Goal: Task Accomplishment & Management: Use online tool/utility

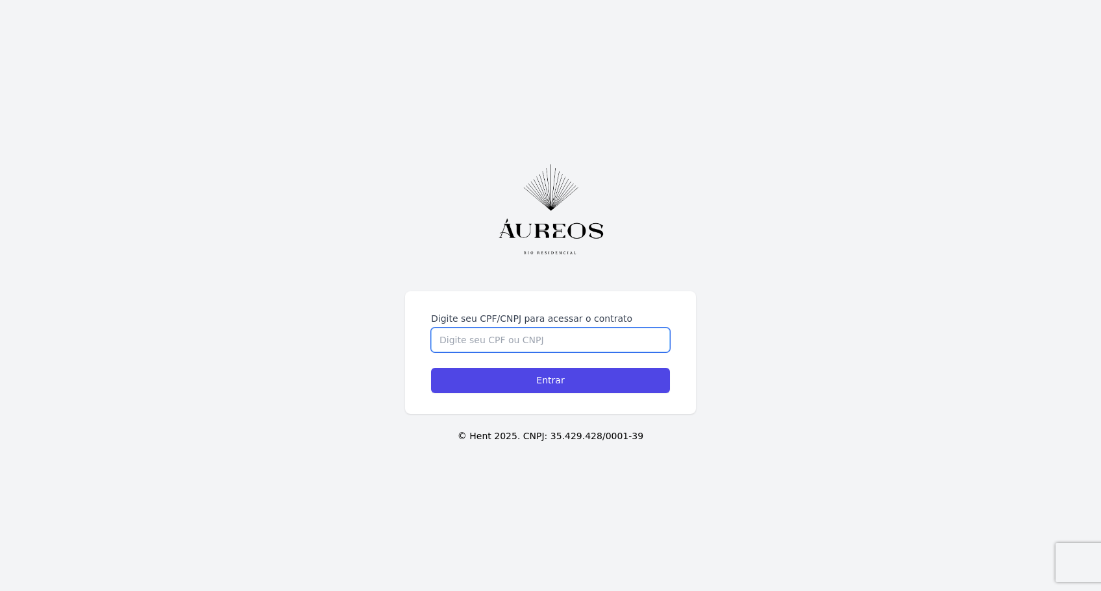
click at [456, 337] on input "Digite seu CPF/CNPJ para acessar o contrato" at bounding box center [550, 340] width 239 height 25
type input "55510183691"
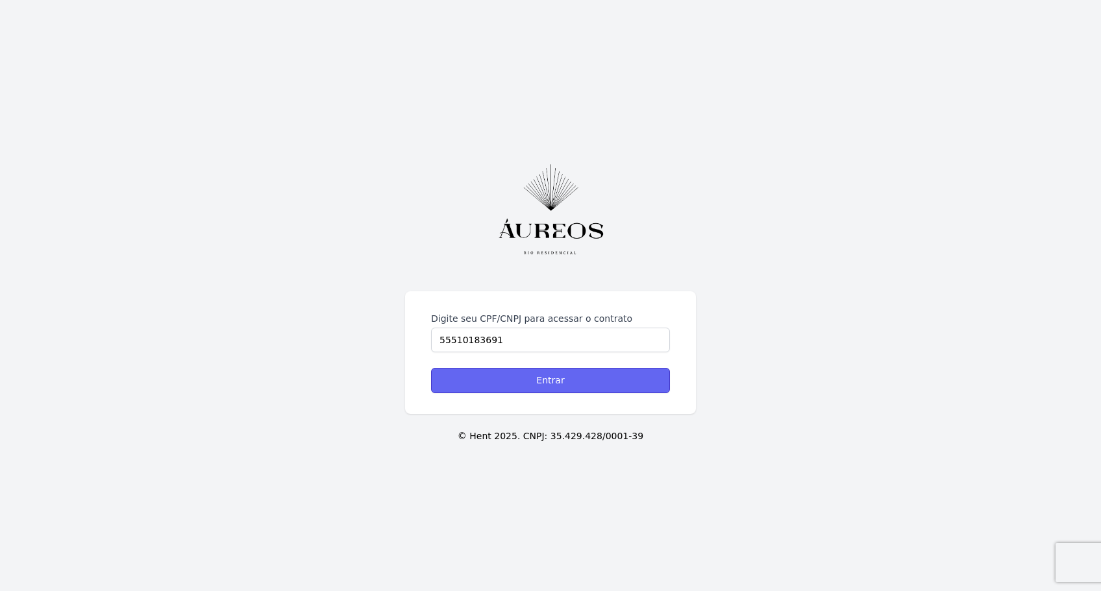
click at [575, 380] on input "Entrar" at bounding box center [550, 380] width 239 height 25
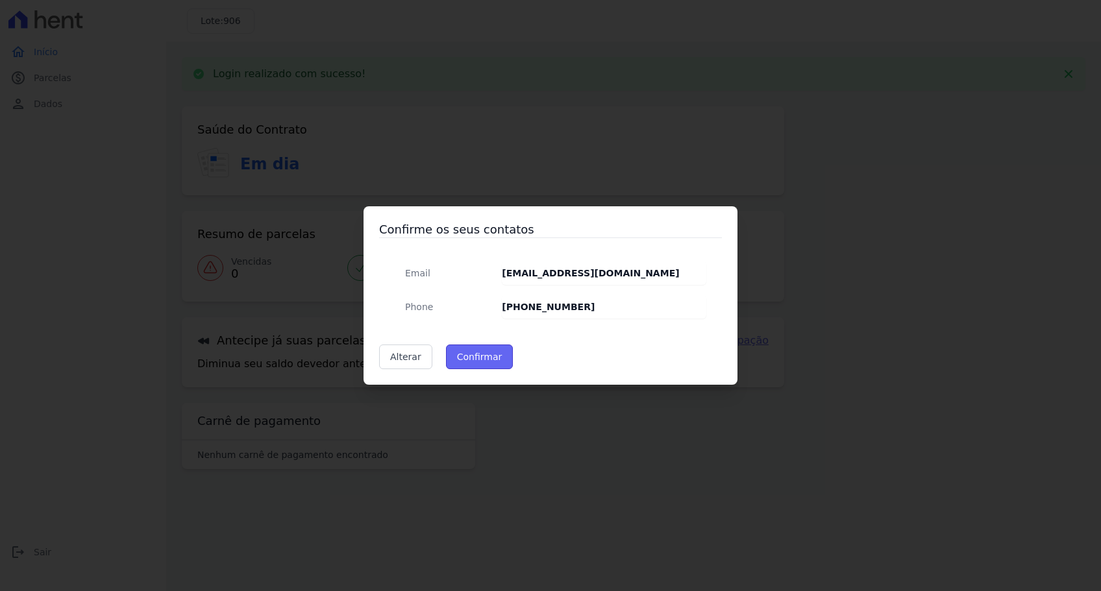
click at [472, 360] on button "Confirmar" at bounding box center [479, 357] width 67 height 25
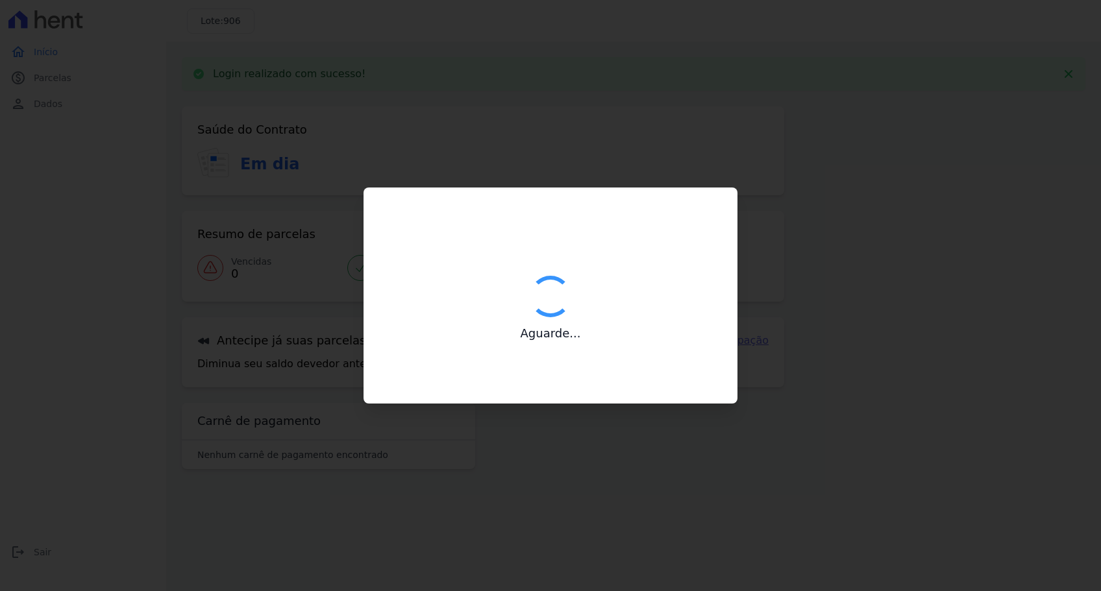
type input "Contatos confirmados com sucesso."
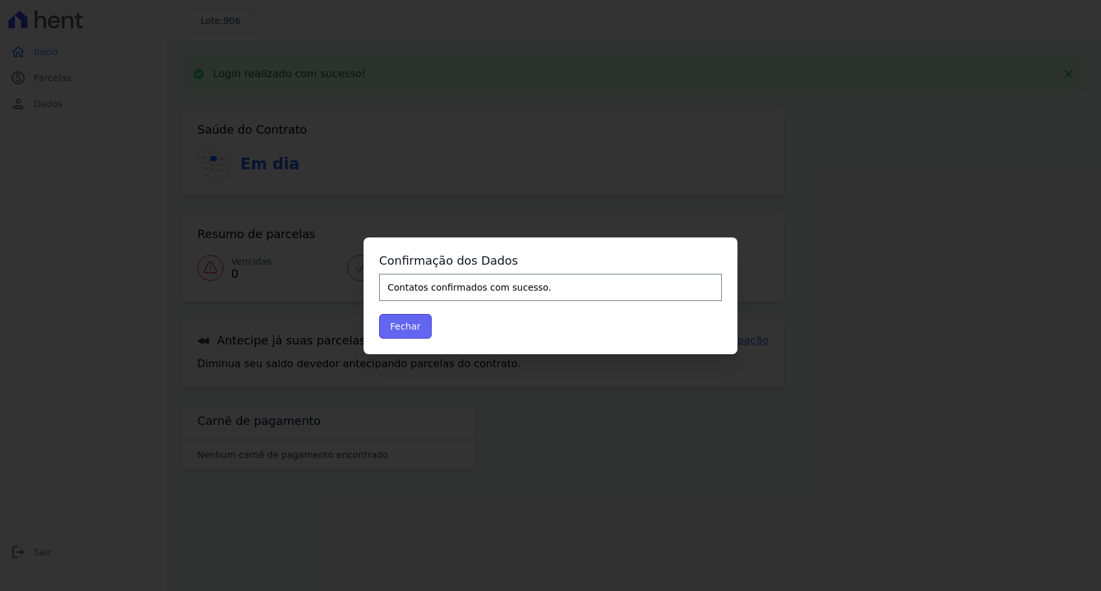
click at [414, 331] on button "Fechar" at bounding box center [405, 326] width 53 height 25
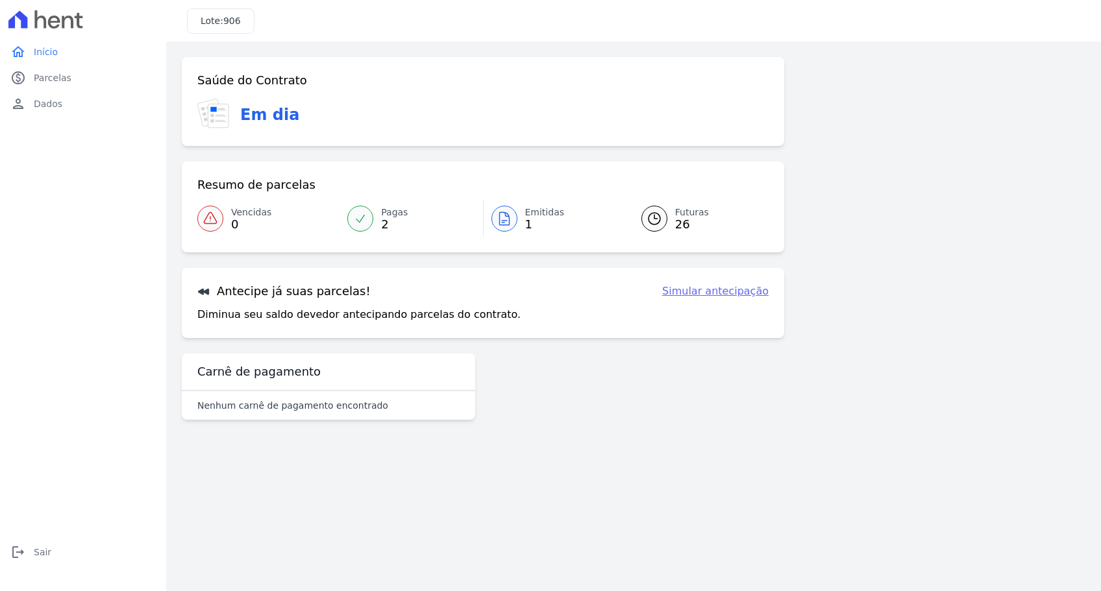
click at [541, 216] on span "Emitidas" at bounding box center [545, 213] width 40 height 14
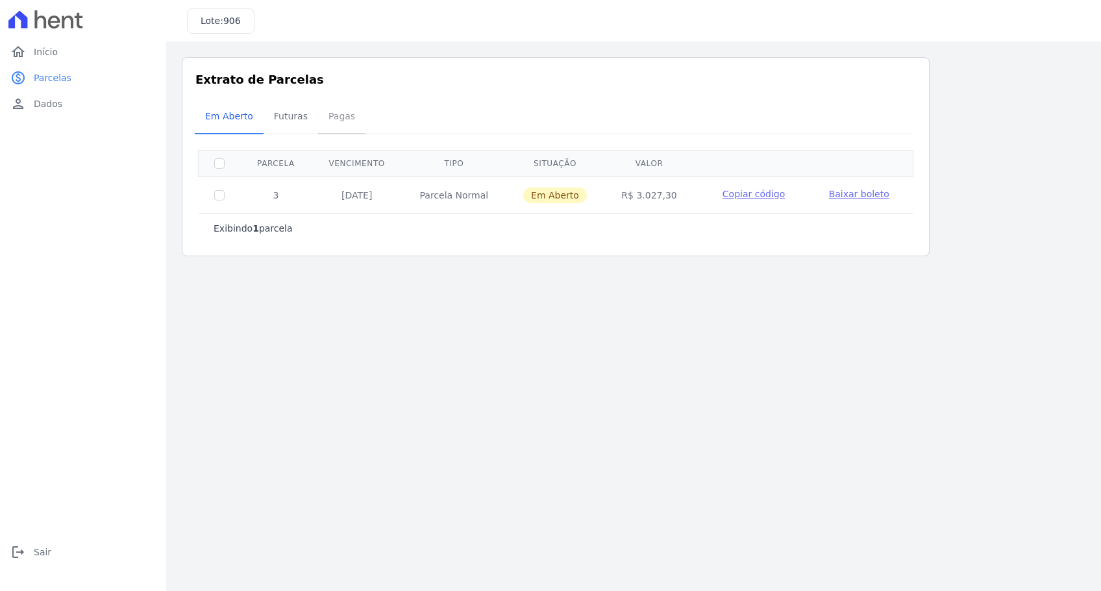
click at [332, 121] on span "Pagas" at bounding box center [342, 116] width 42 height 26
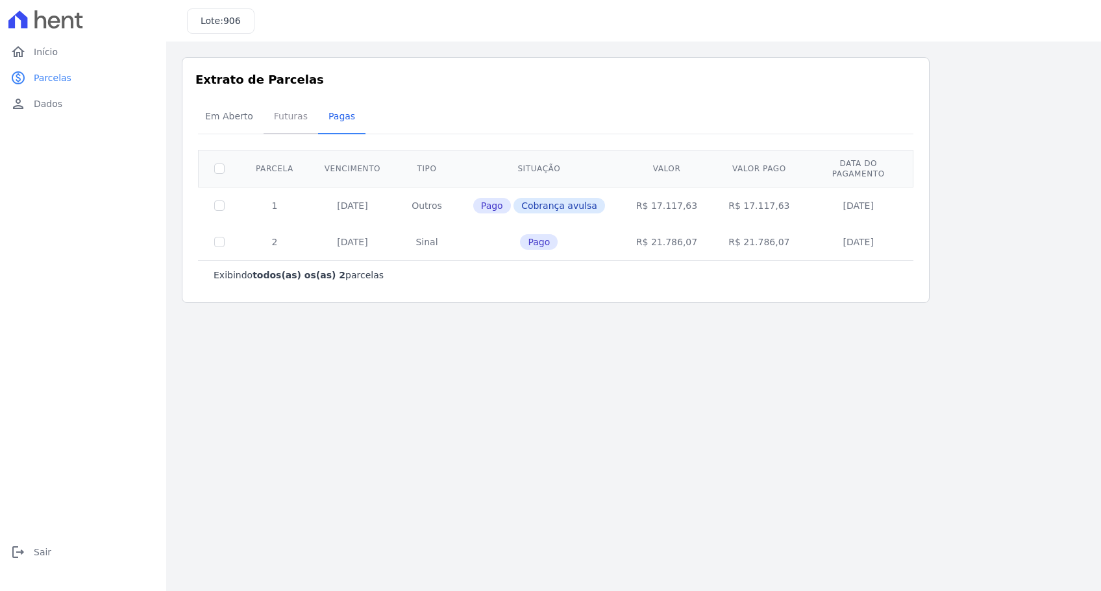
click at [286, 119] on span "Futuras" at bounding box center [290, 116] width 49 height 26
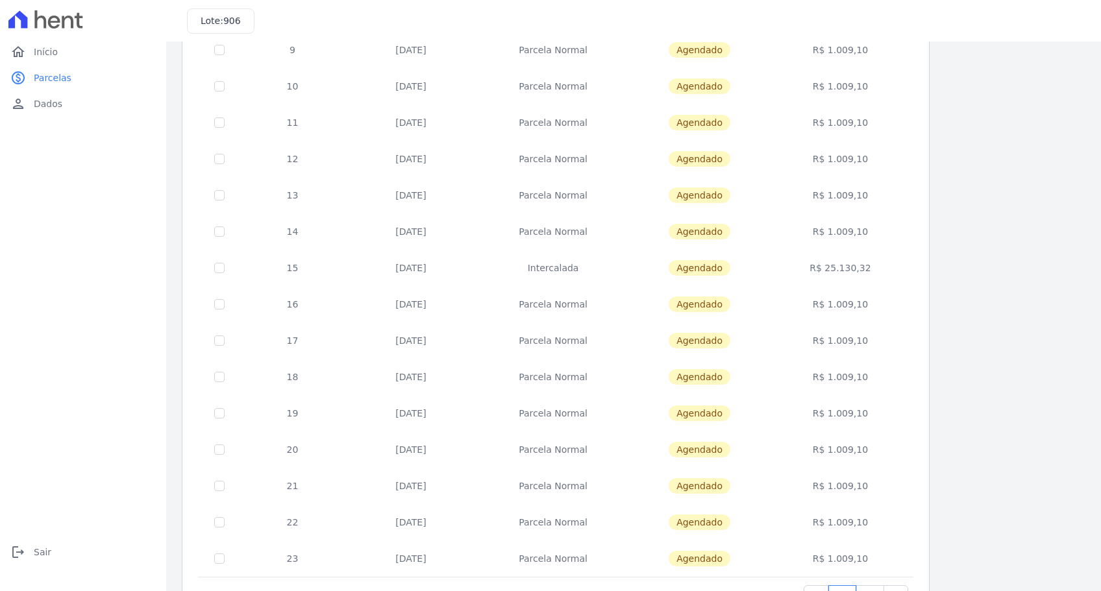
scroll to position [388, 0]
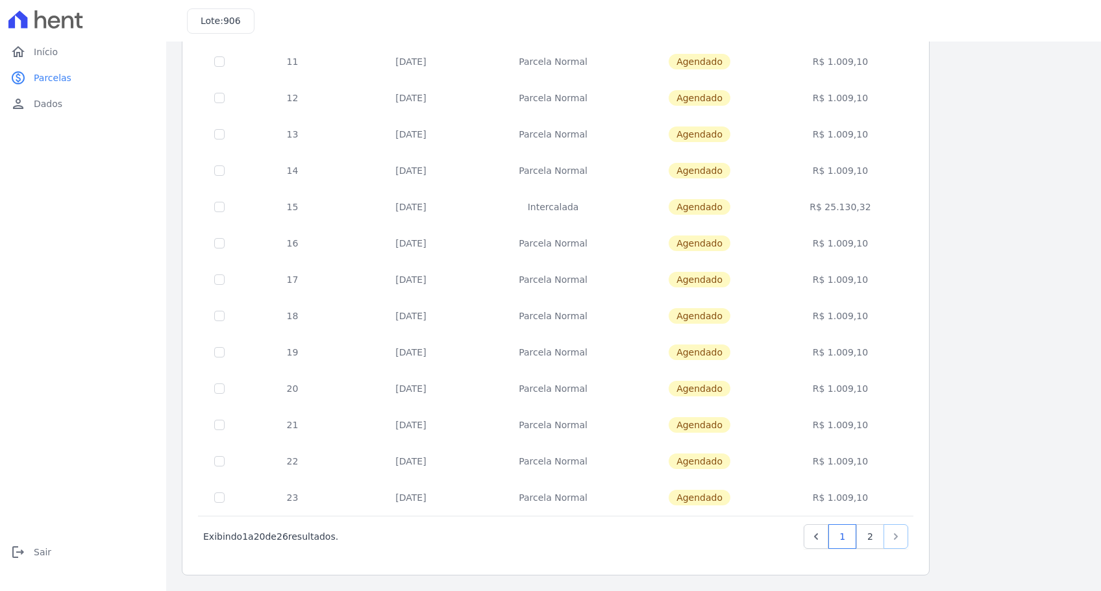
click at [896, 541] on icon "Next" at bounding box center [895, 536] width 13 height 13
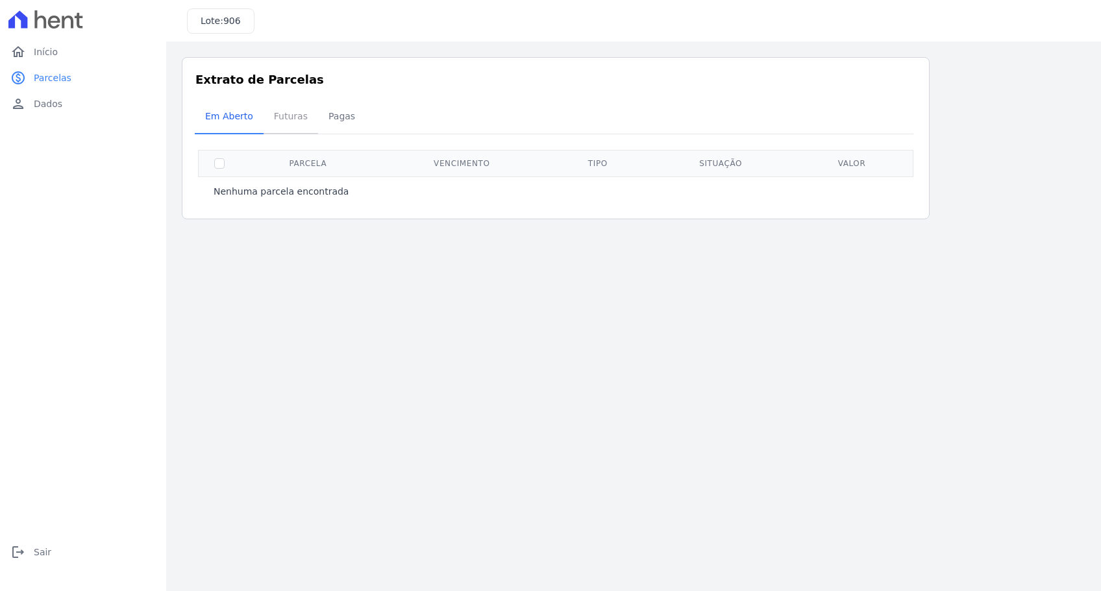
click at [290, 122] on span "Futuras" at bounding box center [290, 116] width 49 height 26
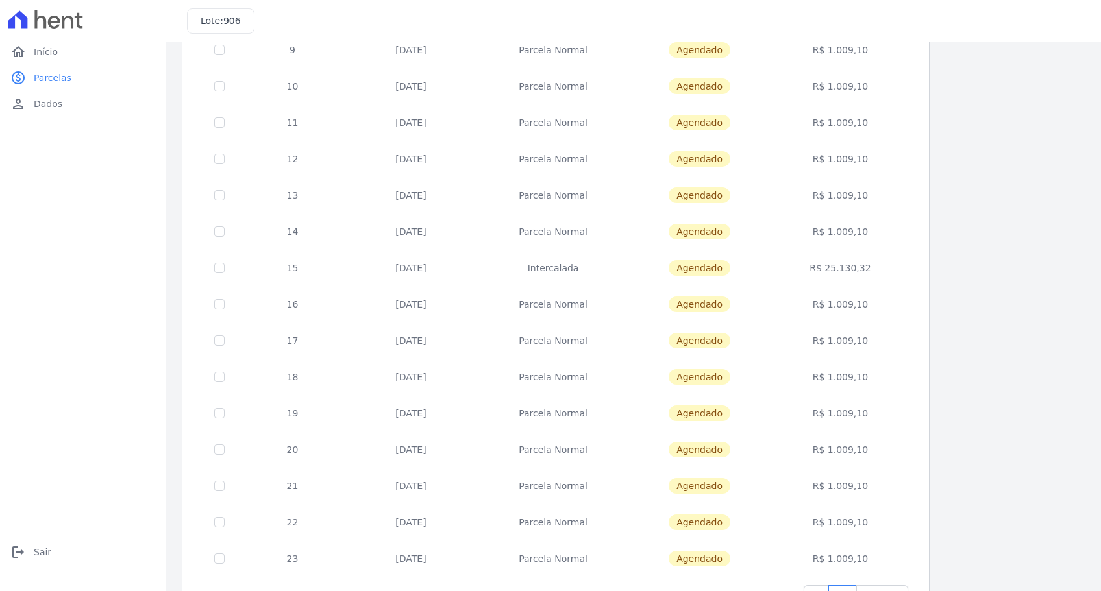
scroll to position [388, 0]
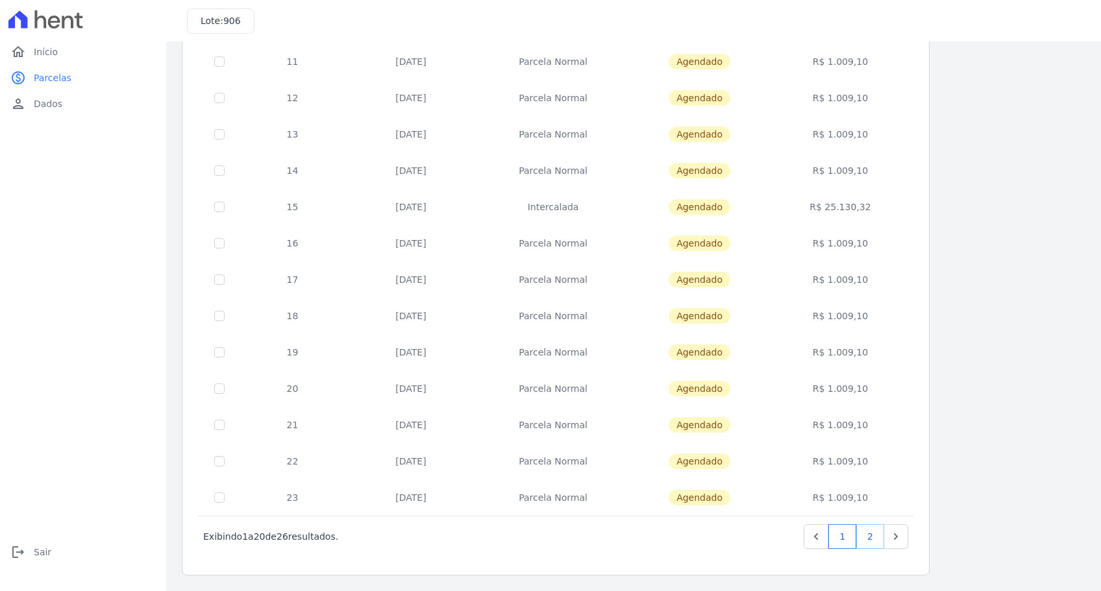
click at [865, 537] on link "2" at bounding box center [870, 536] width 28 height 25
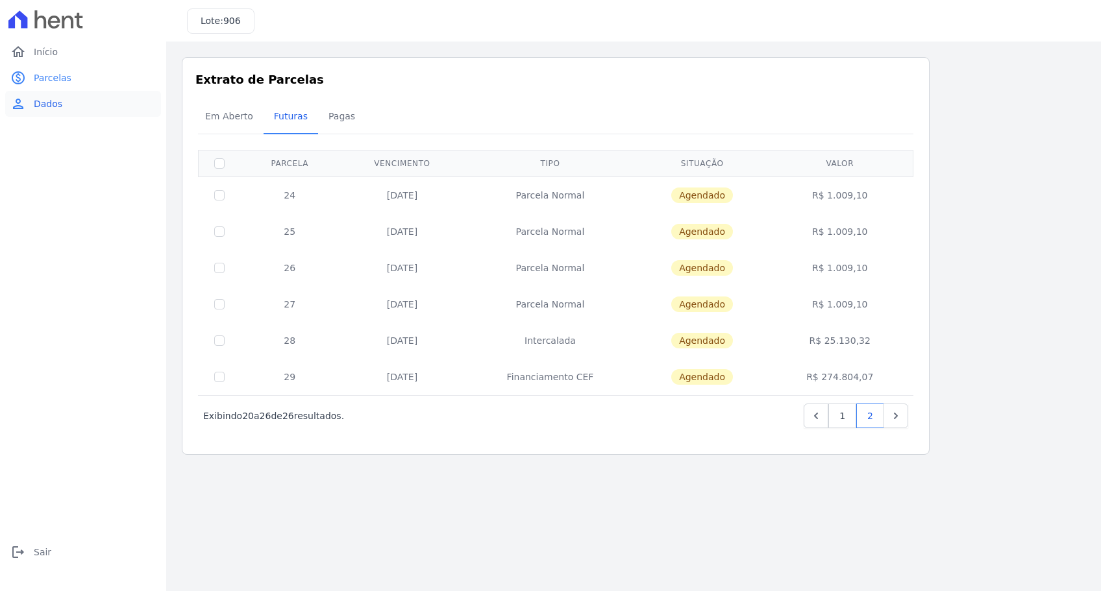
click at [62, 104] on link "person Dados" at bounding box center [83, 104] width 156 height 26
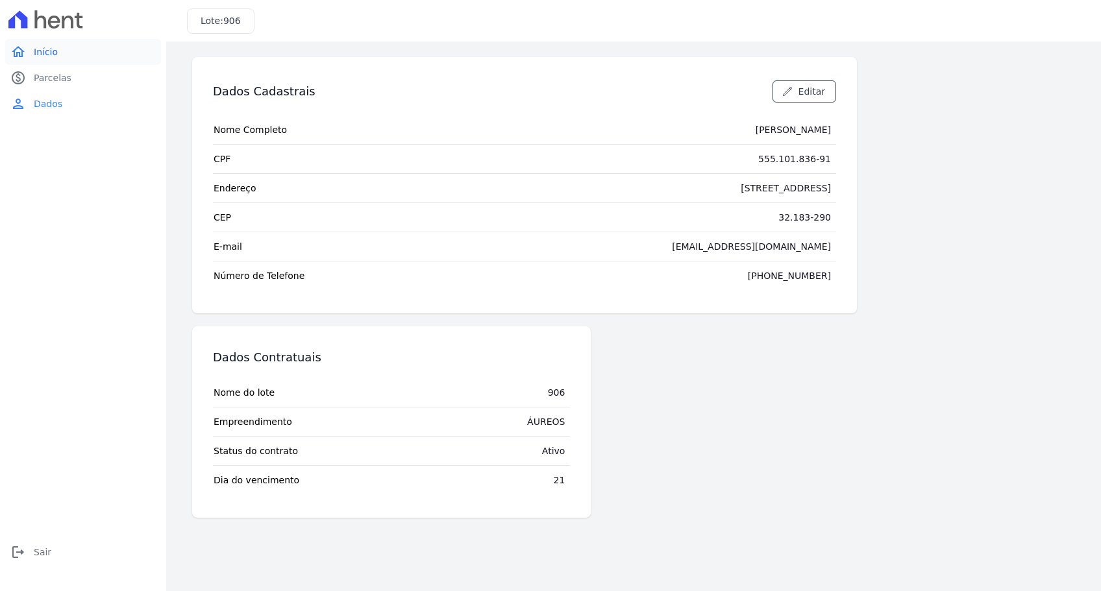
click at [53, 55] on span "Início" at bounding box center [46, 51] width 24 height 13
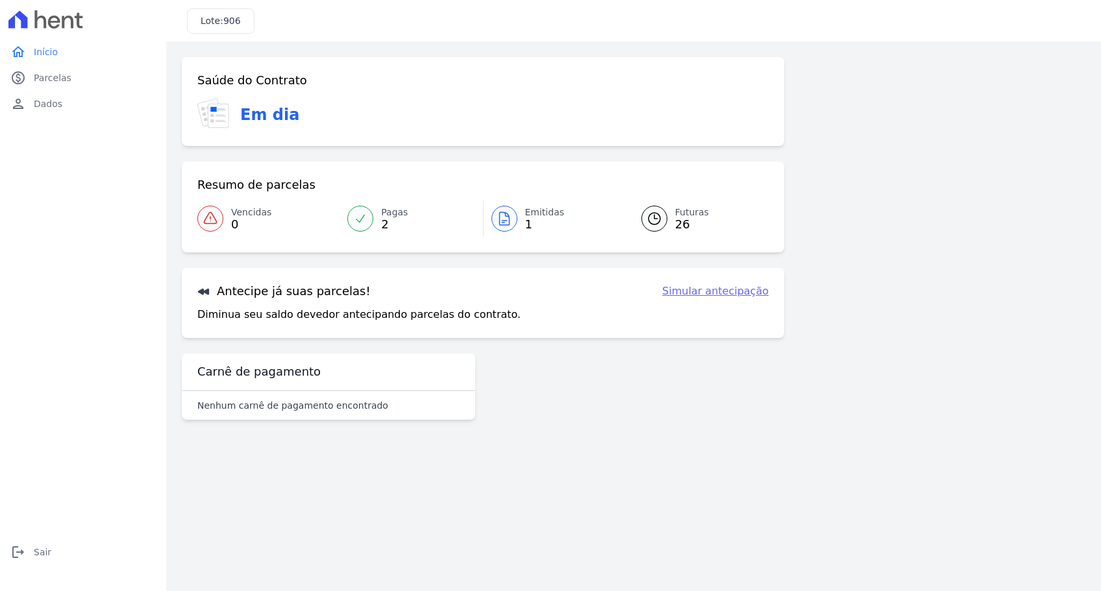
click at [707, 291] on link "Simular antecipação" at bounding box center [715, 292] width 106 height 16
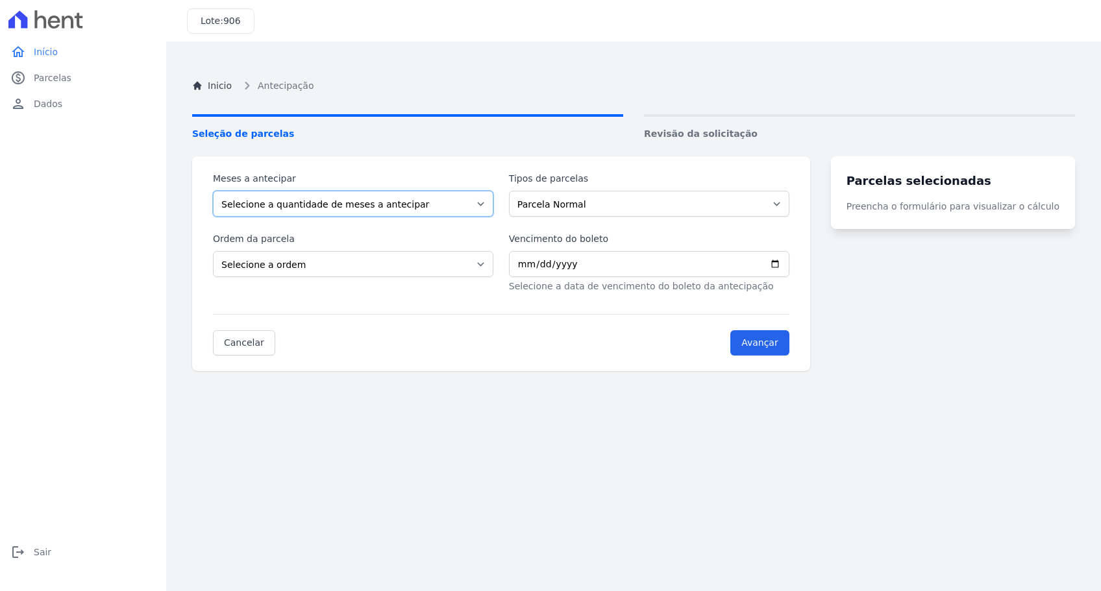
select select "12"
click option "12" at bounding box center [0, 0] width 0 height 0
click at [213, 251] on select "Selecione a ordem Últimas parcelas Primeiras parcelas" at bounding box center [353, 264] width 280 height 26
select select "ending"
click option "Últimas parcelas" at bounding box center [0, 0] width 0 height 0
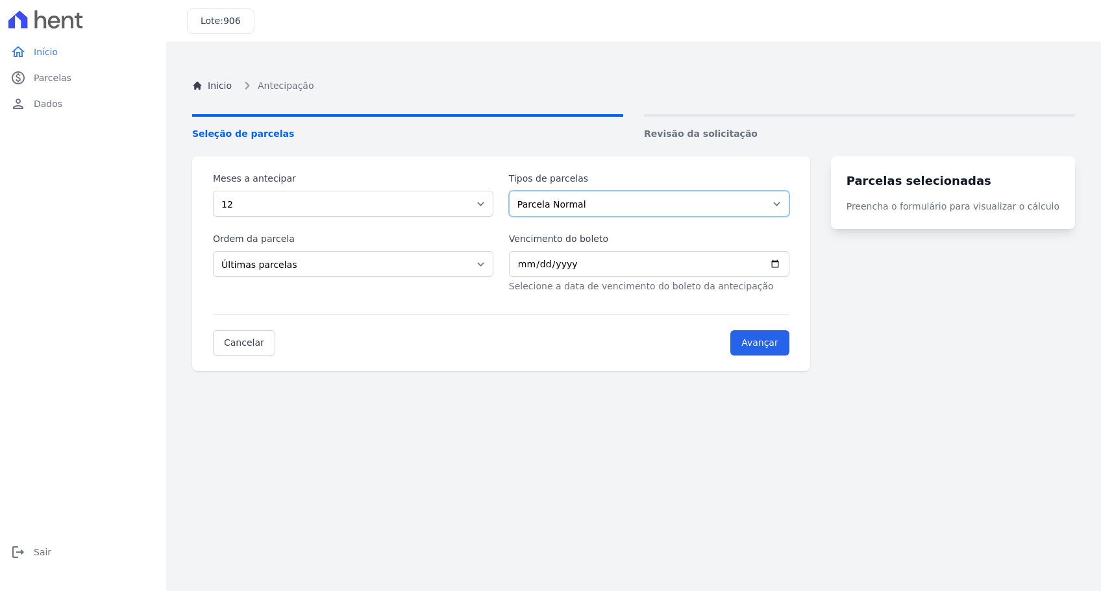
click at [509, 191] on select "Parcela Normal Intercalada Financiamento CEF" at bounding box center [649, 204] width 280 height 26
click option "Parcela Normal" at bounding box center [0, 0] width 0 height 0
click at [783, 263] on input "Vencimento do boleto" at bounding box center [649, 264] width 280 height 26
type input "2025-09-20"
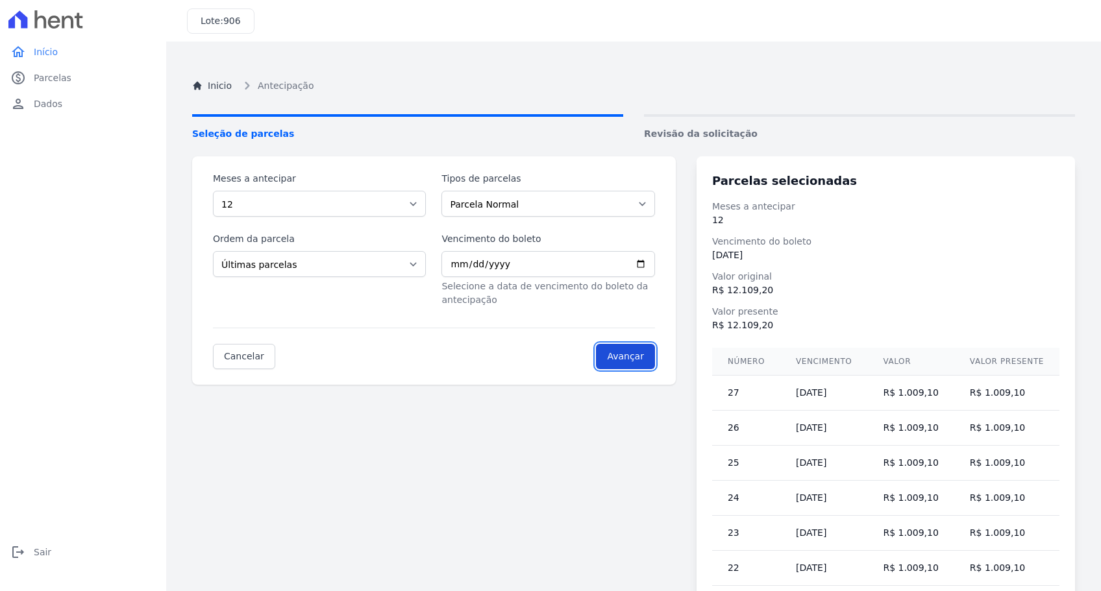
click at [639, 360] on input "Avançar" at bounding box center [625, 356] width 59 height 25
